Goal: Task Accomplishment & Management: Use online tool/utility

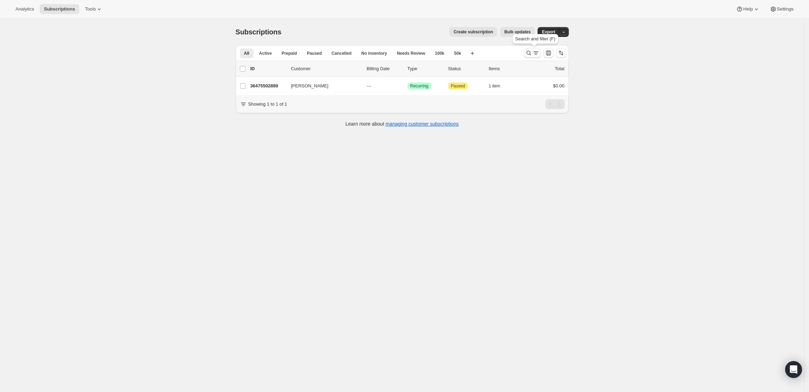
click at [532, 53] on icon "Search and filter results" at bounding box center [528, 52] width 7 height 7
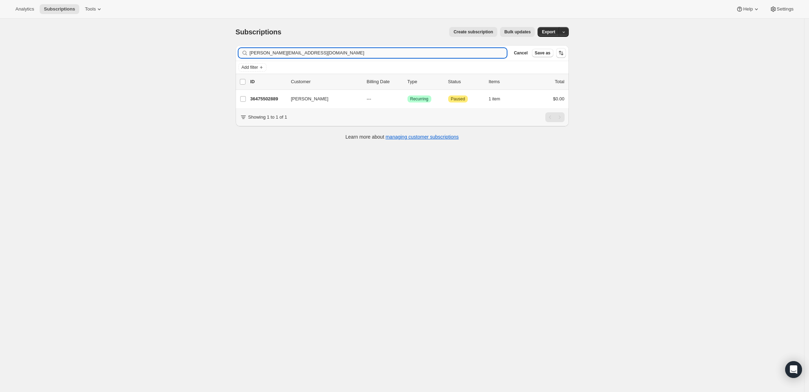
click at [415, 54] on input "[PERSON_NAME][EMAIL_ADDRESS][DOMAIN_NAME]" at bounding box center [378, 53] width 257 height 10
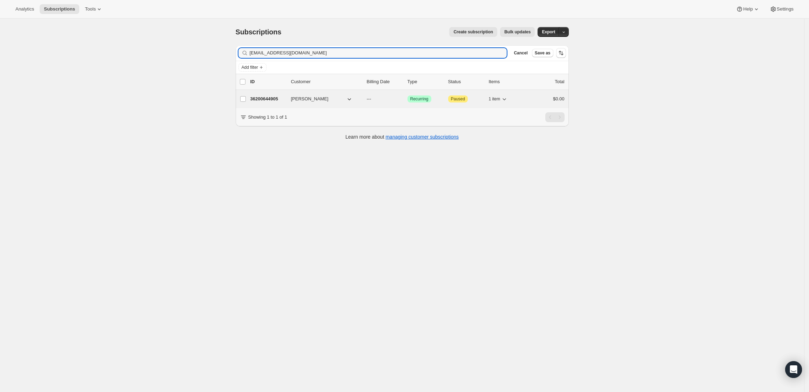
type input "[EMAIL_ADDRESS][DOMAIN_NAME]"
click at [270, 95] on p "36200644905" at bounding box center [267, 98] width 35 height 7
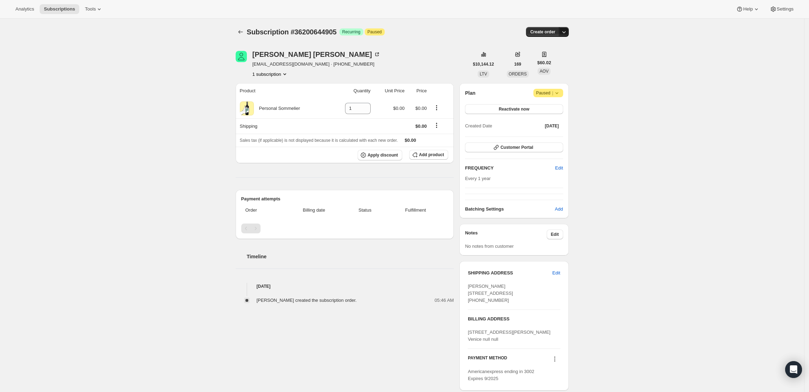
click at [567, 30] on icon "button" at bounding box center [563, 31] width 7 height 7
click at [564, 56] on span "Create custom one-time order" at bounding box center [536, 58] width 61 height 5
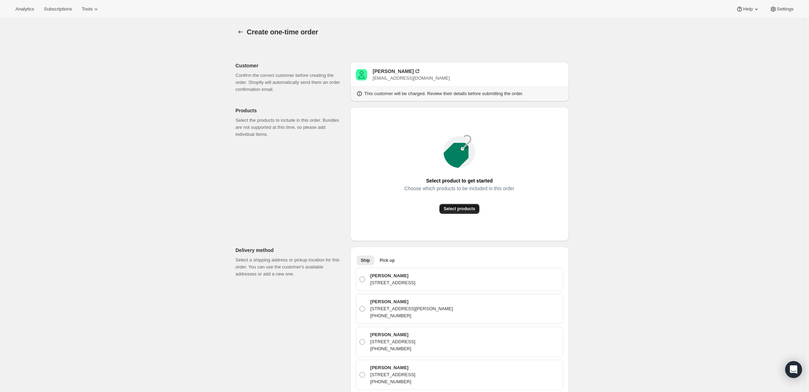
click at [468, 204] on button "Select products" at bounding box center [459, 209] width 40 height 10
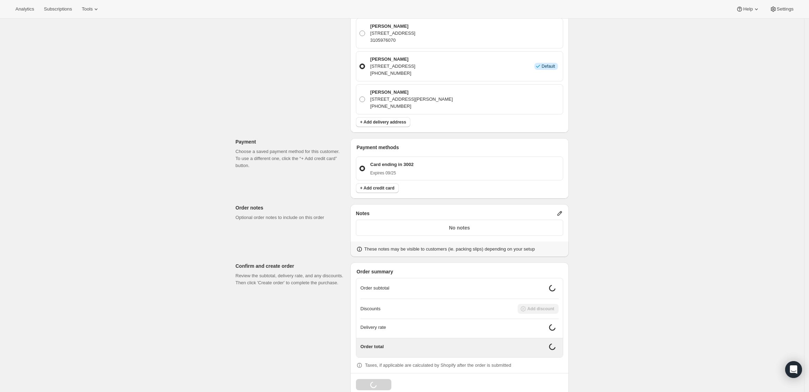
scroll to position [310, 0]
click at [559, 208] on icon at bounding box center [559, 211] width 7 height 7
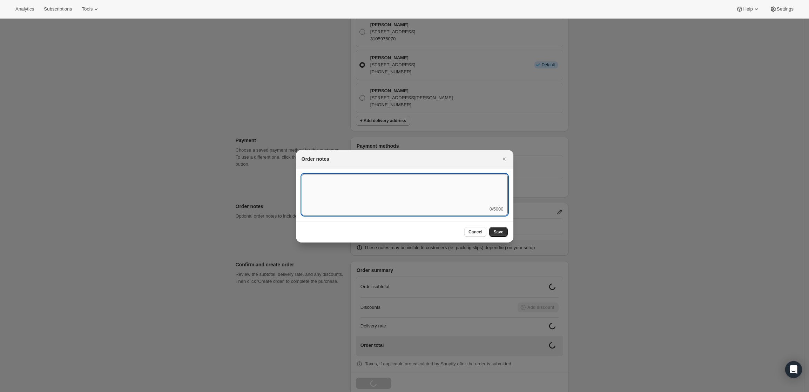
click at [467, 205] on textarea ":r3v:" at bounding box center [405, 190] width 206 height 32
type textarea "Weather HOLD"
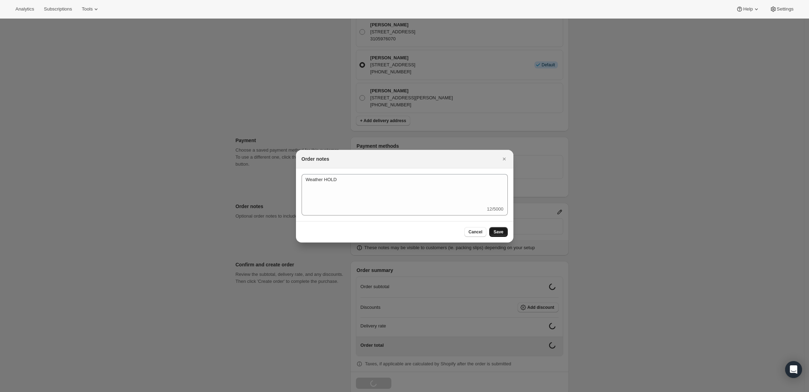
click at [499, 231] on span "Save" at bounding box center [498, 232] width 10 height 6
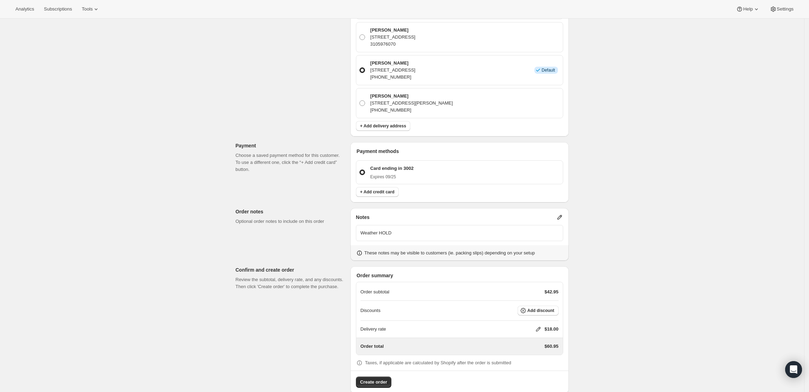
click at [539, 325] on icon at bounding box center [538, 328] width 7 height 7
click at [531, 343] on input "0" at bounding box center [541, 342] width 63 height 11
type input "0"
click at [534, 362] on button "Save" at bounding box center [537, 359] width 18 height 10
click at [372, 378] on span "Create order" at bounding box center [373, 381] width 27 height 7
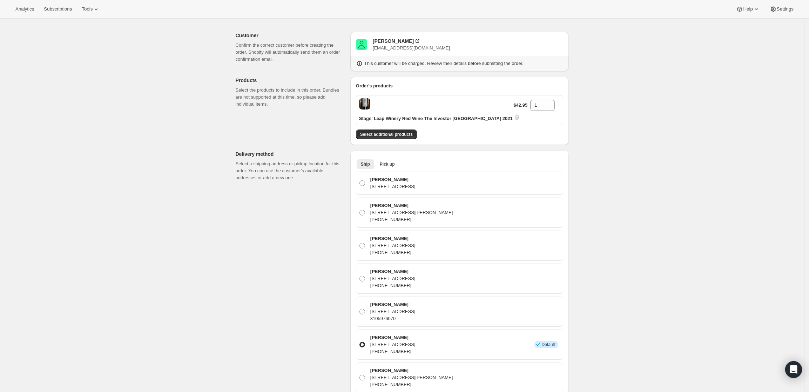
scroll to position [0, 0]
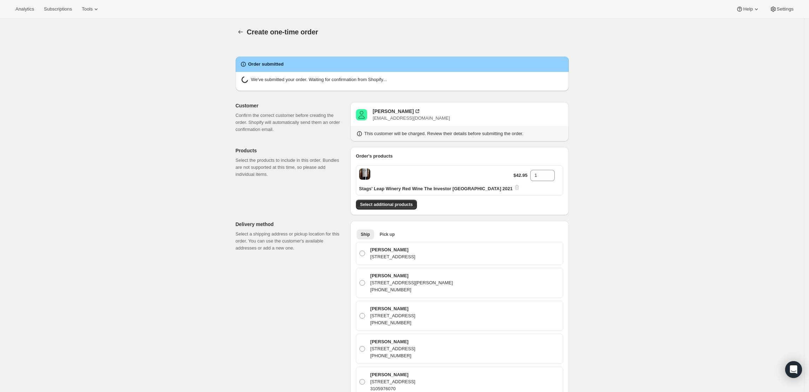
radio input "true"
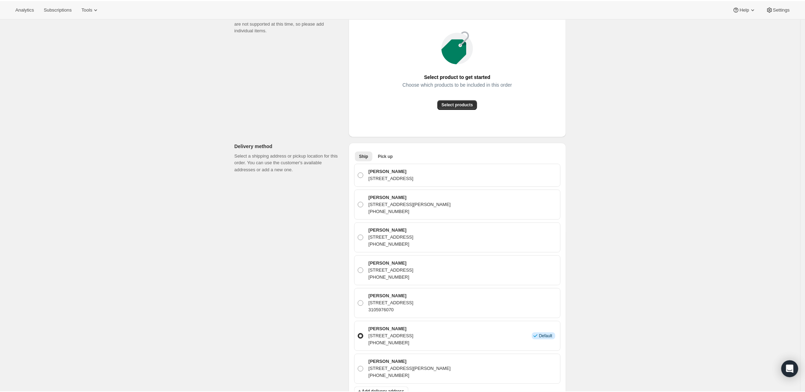
scroll to position [44, 0]
